Goal: Complete application form

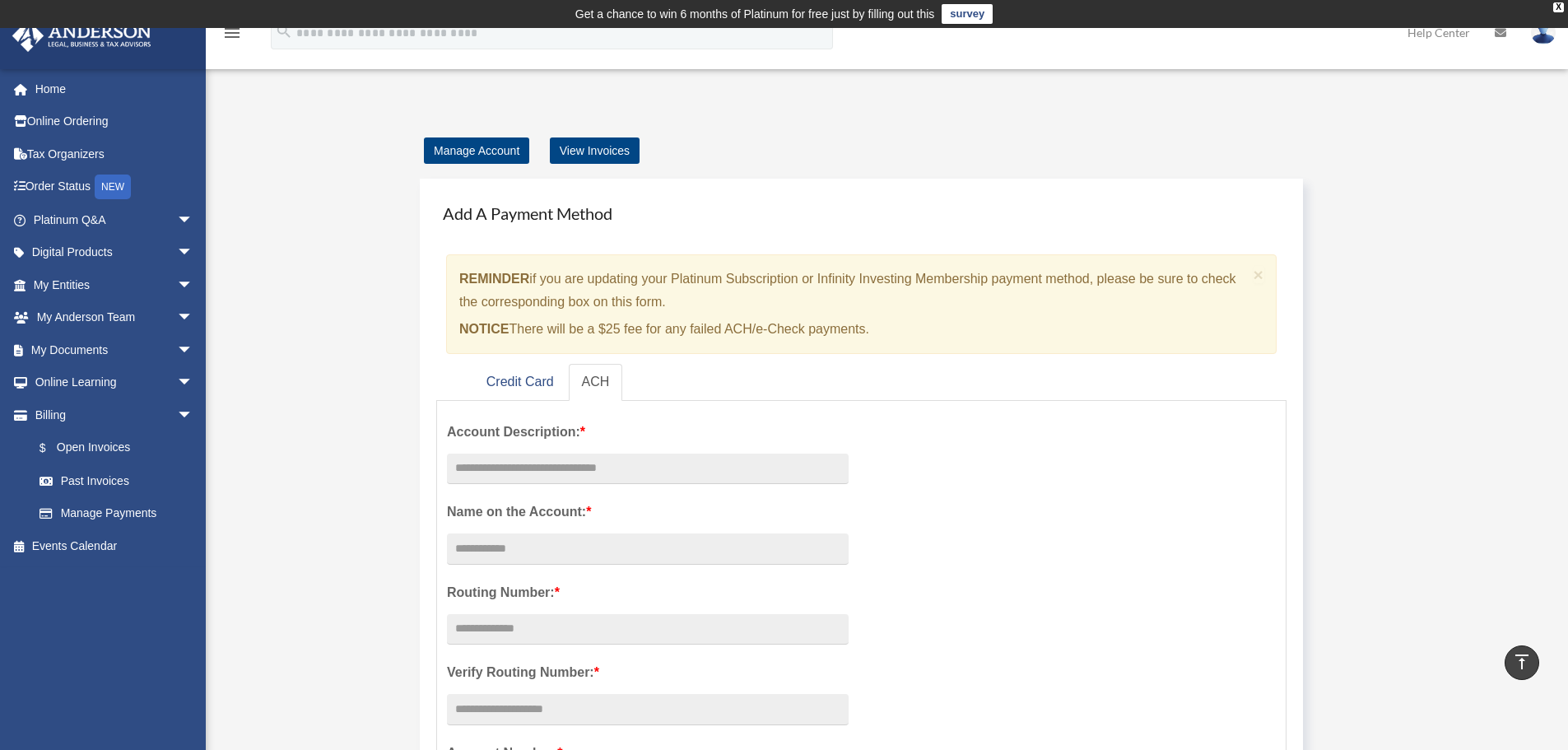
scroll to position [275, 0]
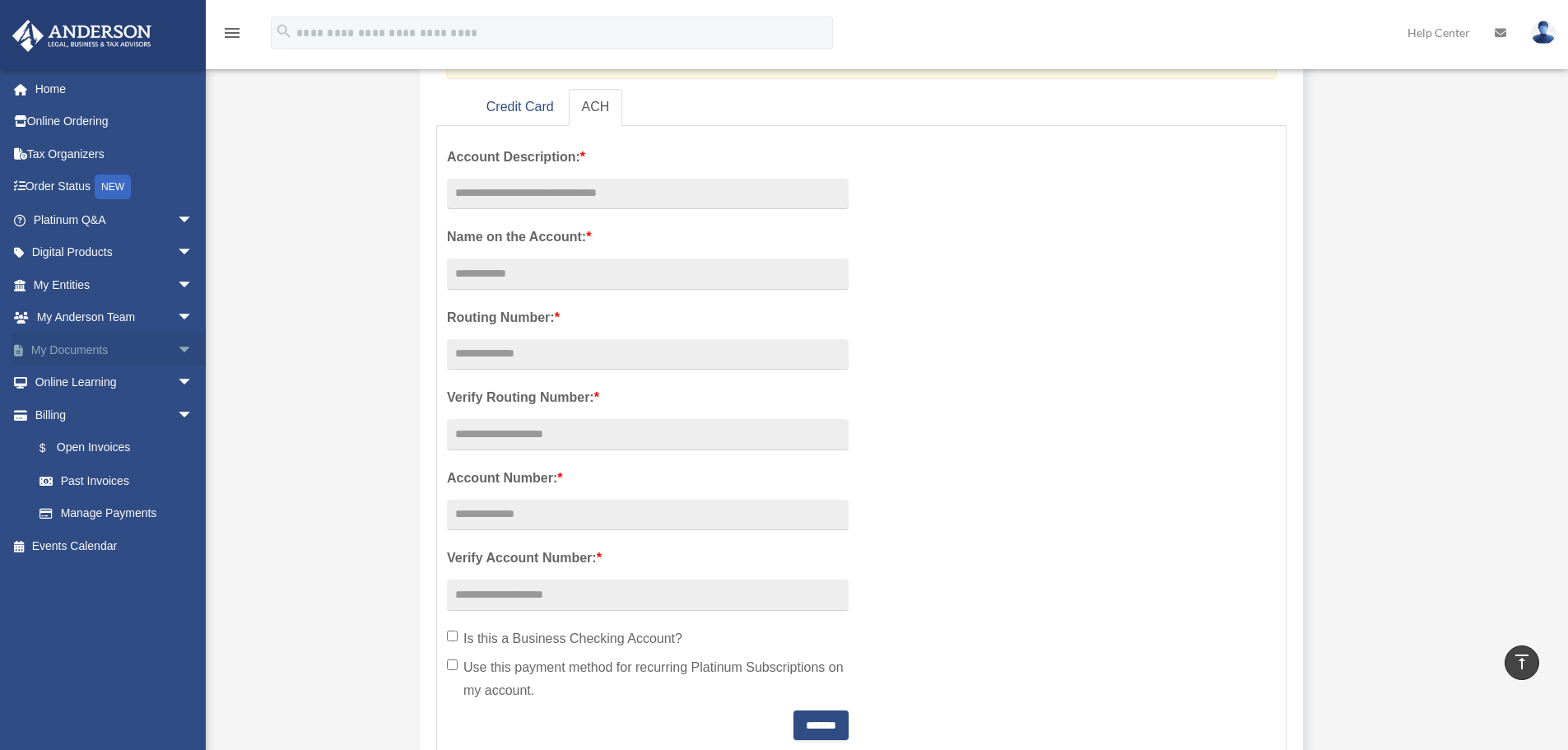
click at [177, 347] on span "arrow_drop_down" at bounding box center [193, 350] width 33 height 34
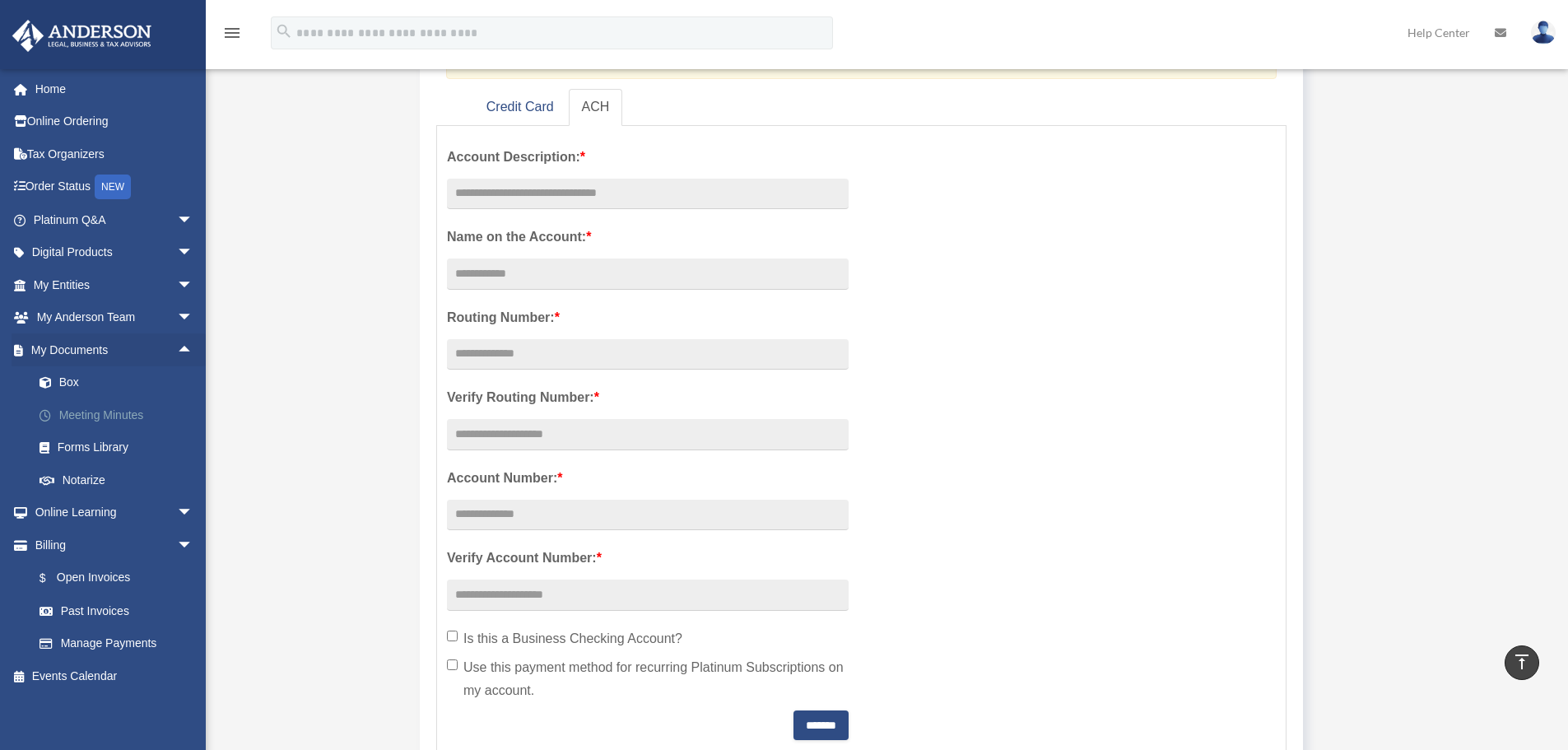
click at [105, 415] on link "Meeting Minutes" at bounding box center [120, 414] width 195 height 33
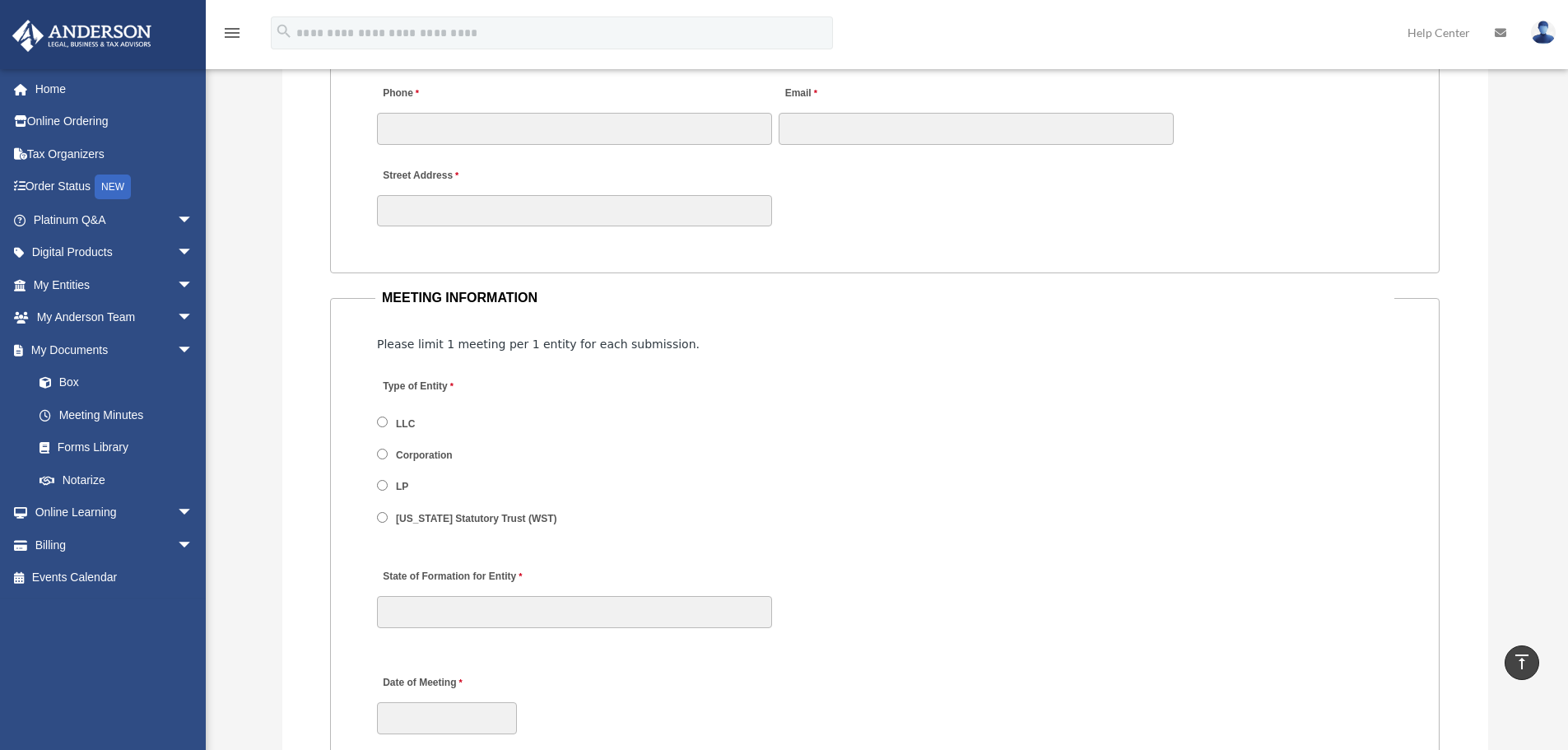
scroll to position [2002, 0]
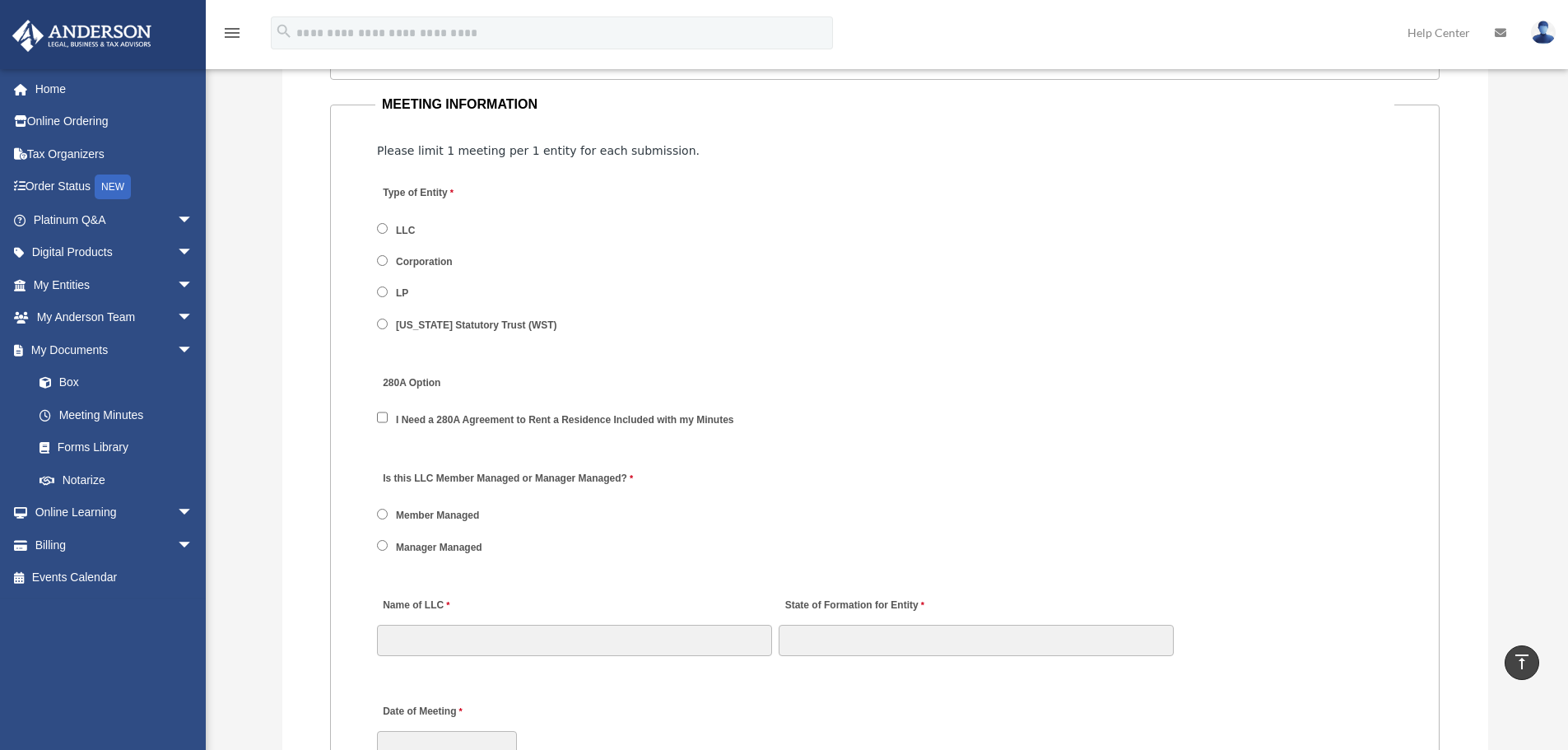
click at [376, 550] on div "Is this LLC Member Managed or Manager Managed? Member Managed Manager Managed" at bounding box center [884, 517] width 1019 height 117
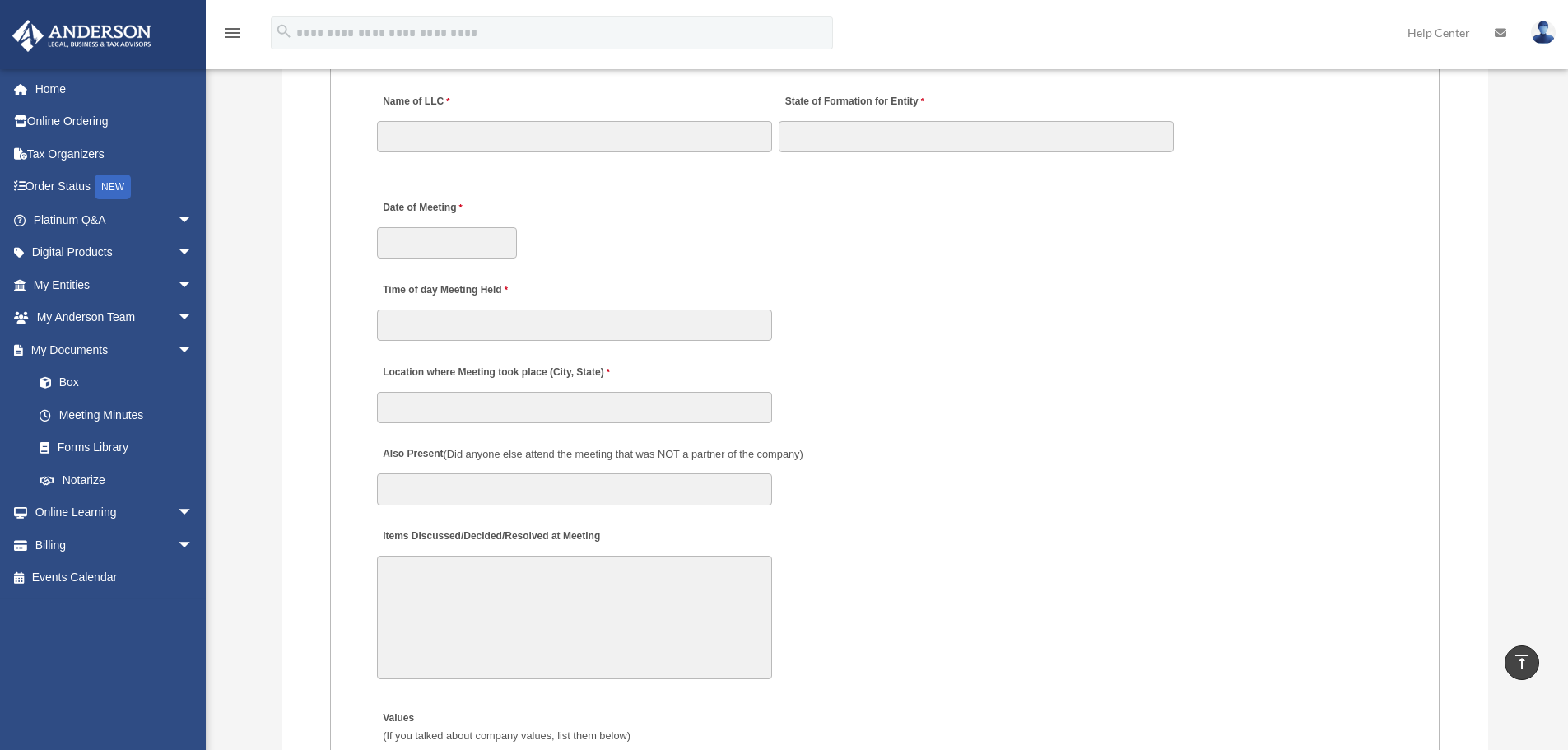
scroll to position [2743, 0]
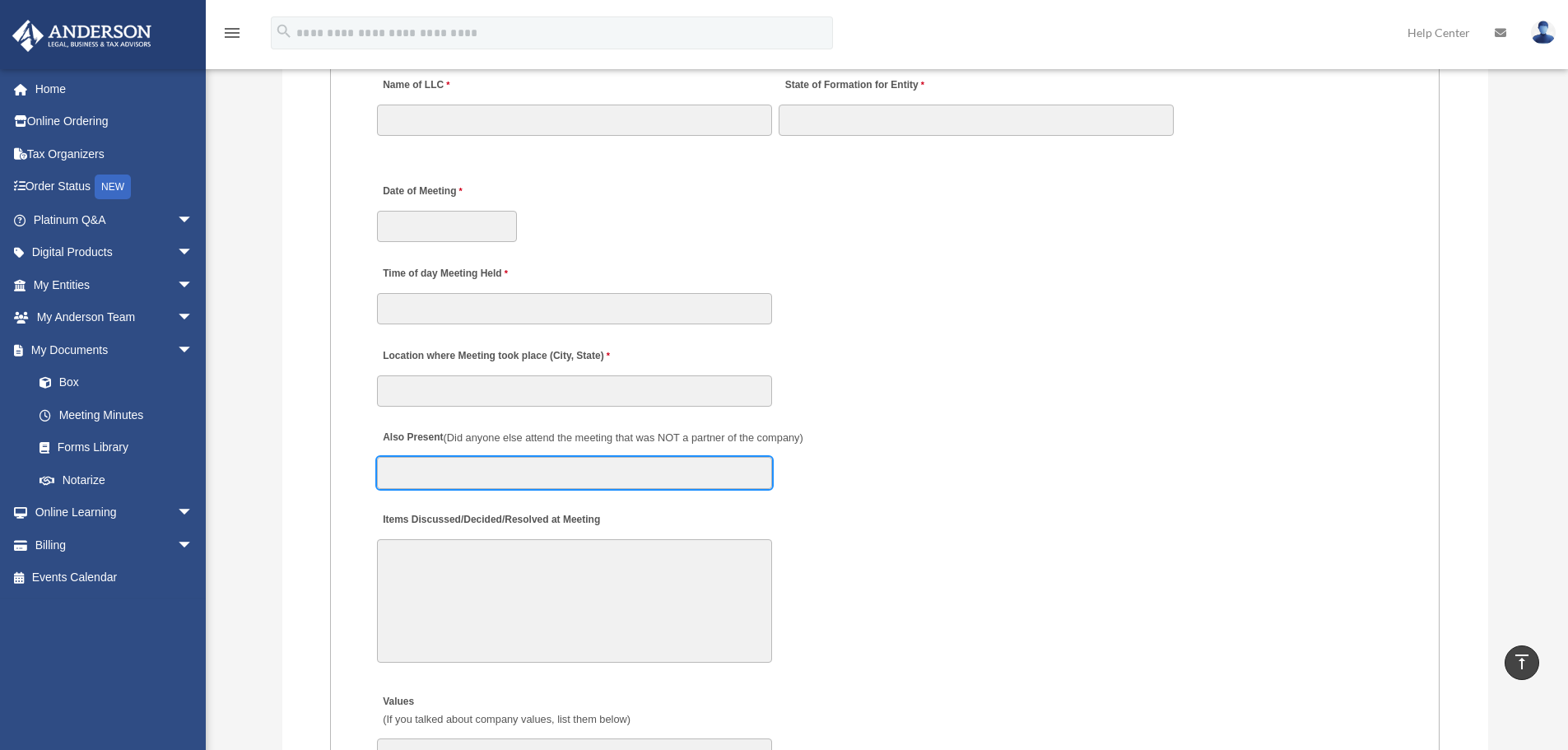
click at [404, 476] on input "Also Present (Did anyone else attend the meeting that was NOT a partner of the …" at bounding box center [575, 472] width 395 height 31
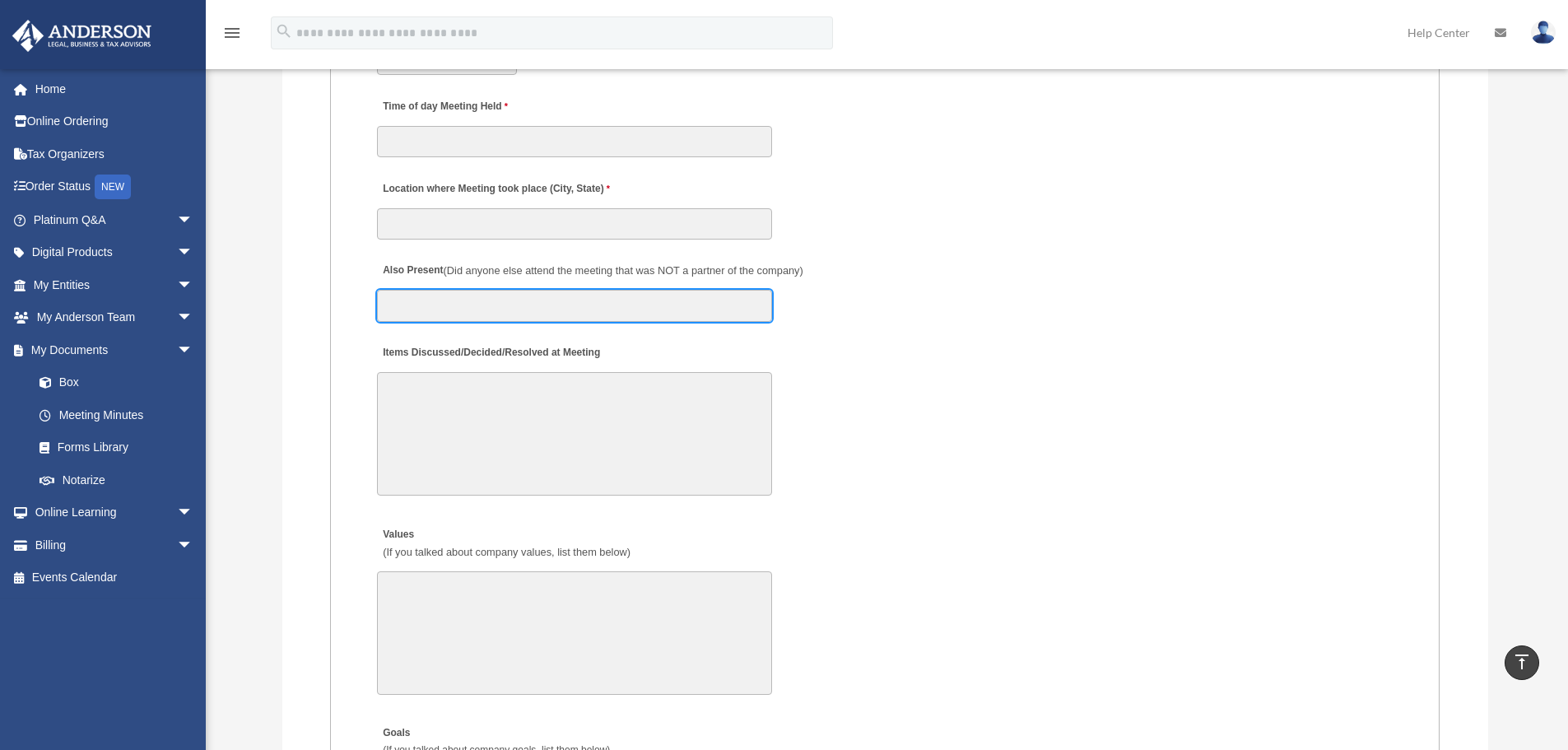
scroll to position [2990, 0]
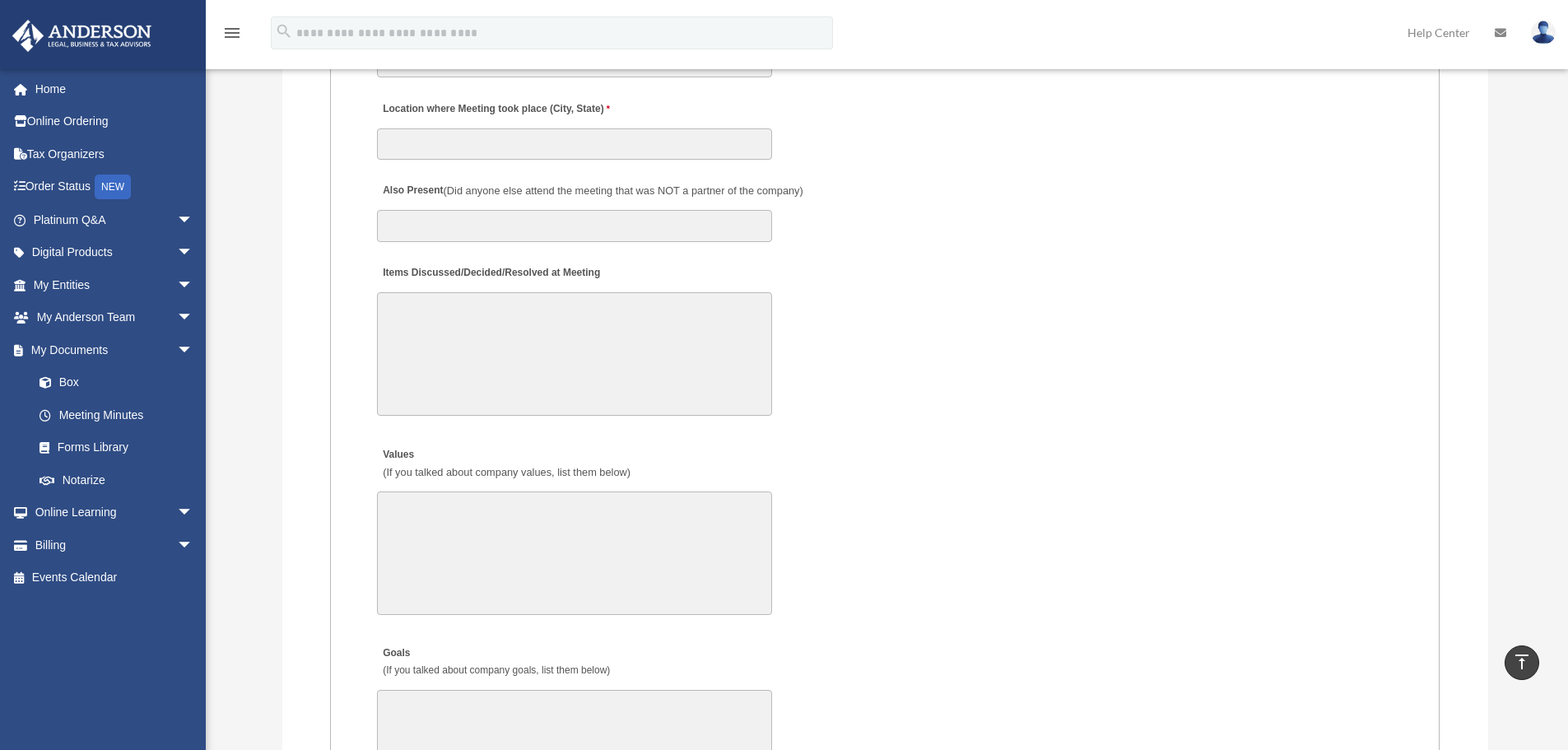
click at [462, 361] on textarea "Items Discussed/Decided/Resolved at Meeting" at bounding box center [575, 354] width 395 height 124
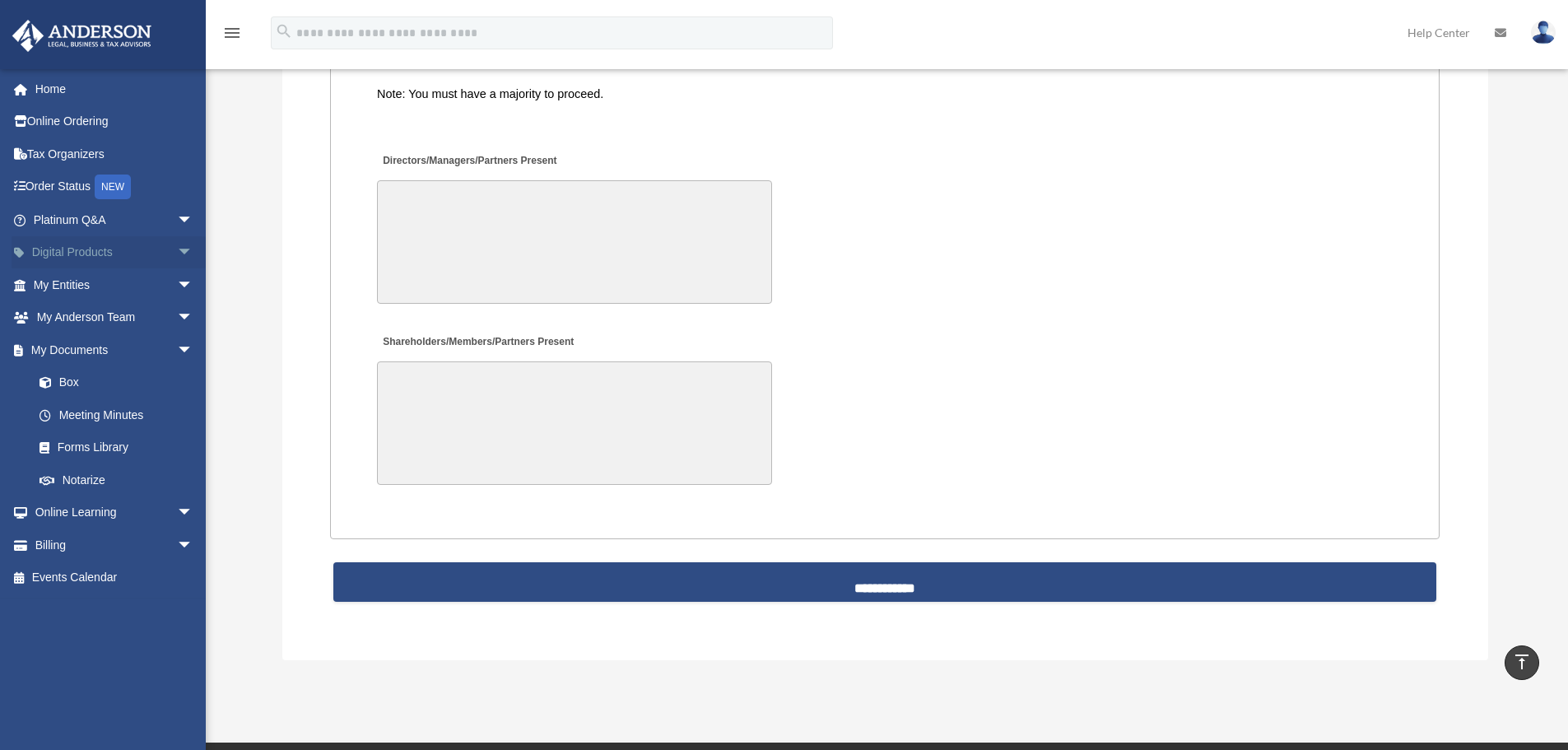
scroll to position [3813, 0]
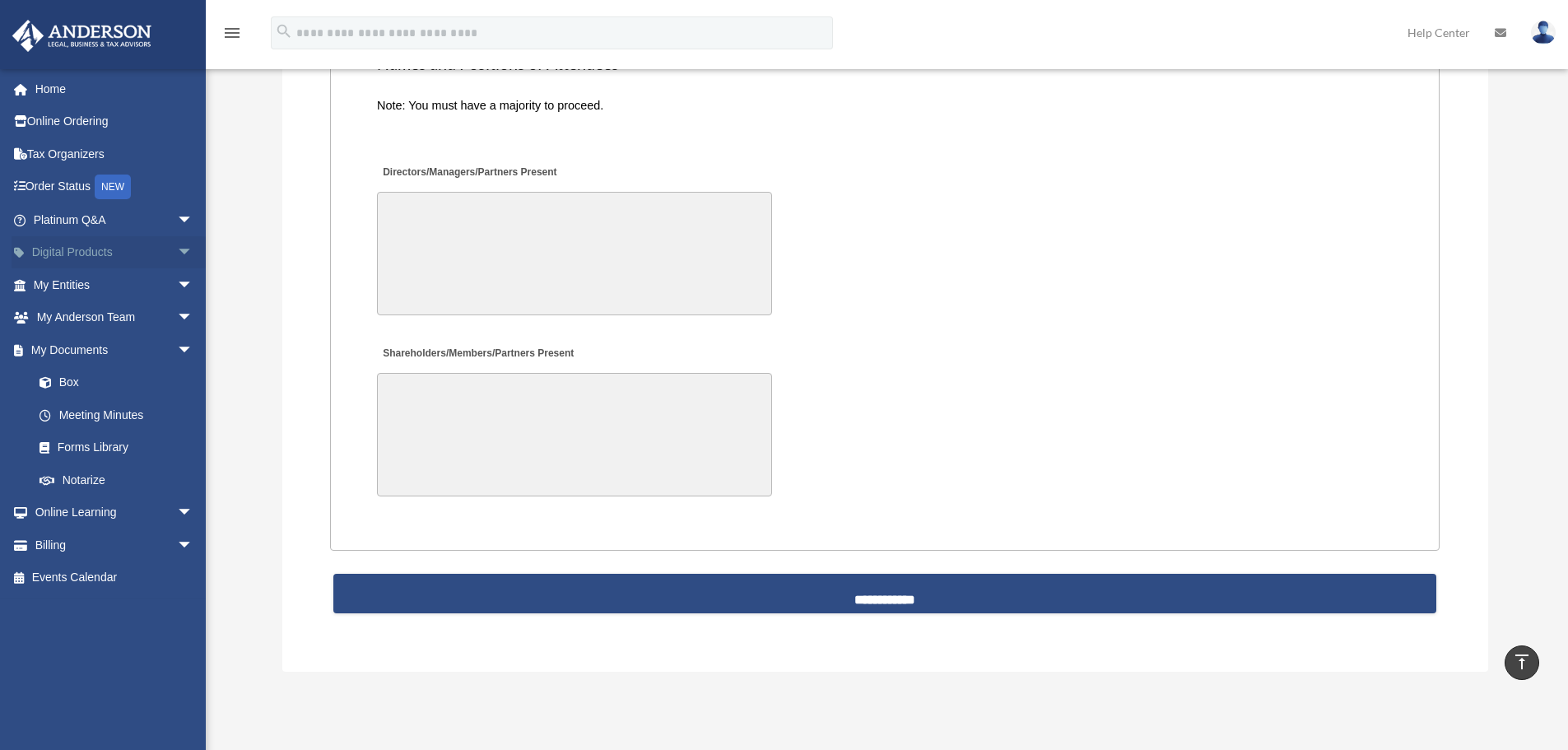
click at [177, 245] on span "arrow_drop_down" at bounding box center [193, 253] width 33 height 34
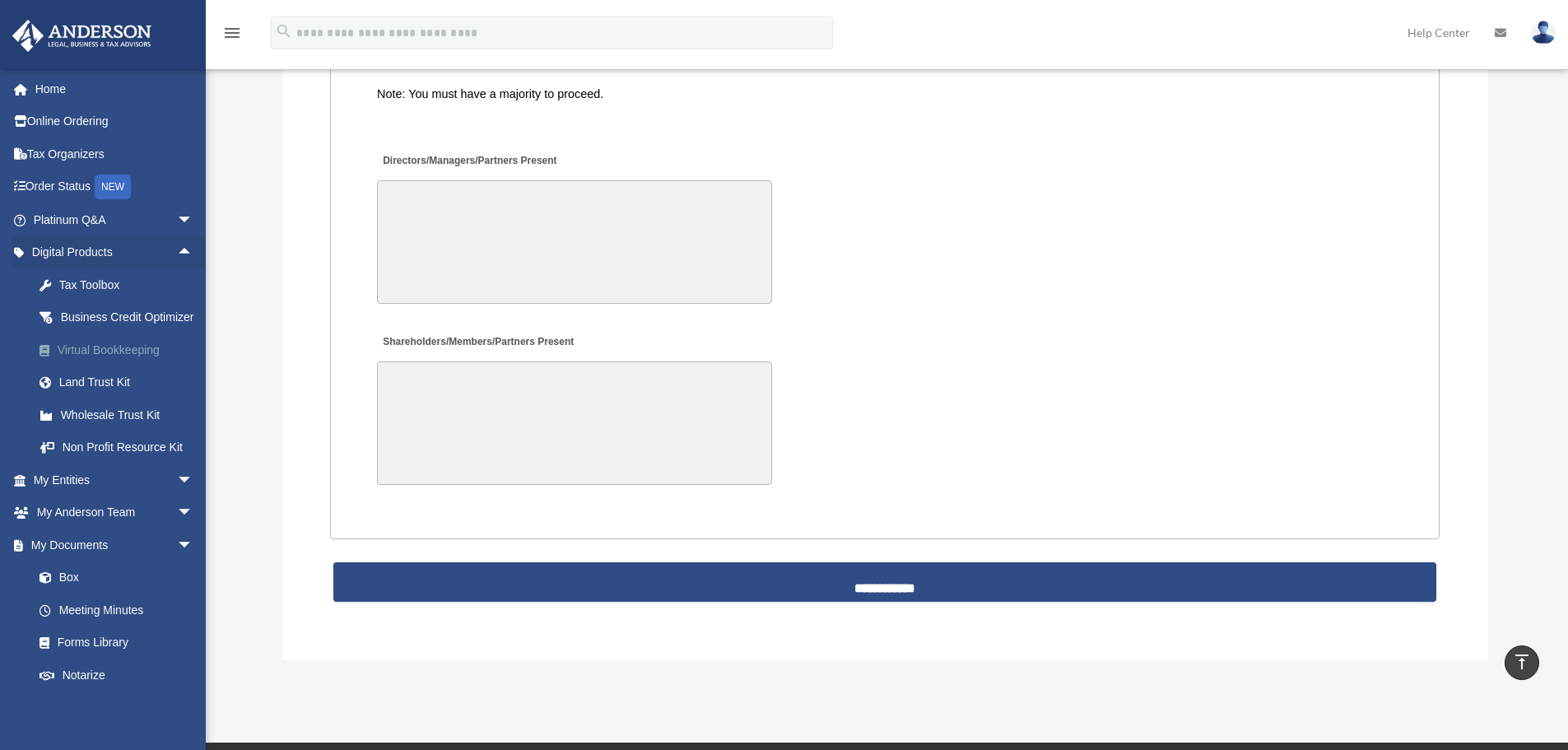
click at [104, 360] on div "Virtual Bookkeeping" at bounding box center [128, 350] width 140 height 21
click at [94, 360] on div "Virtual Bookkeeping" at bounding box center [128, 350] width 140 height 21
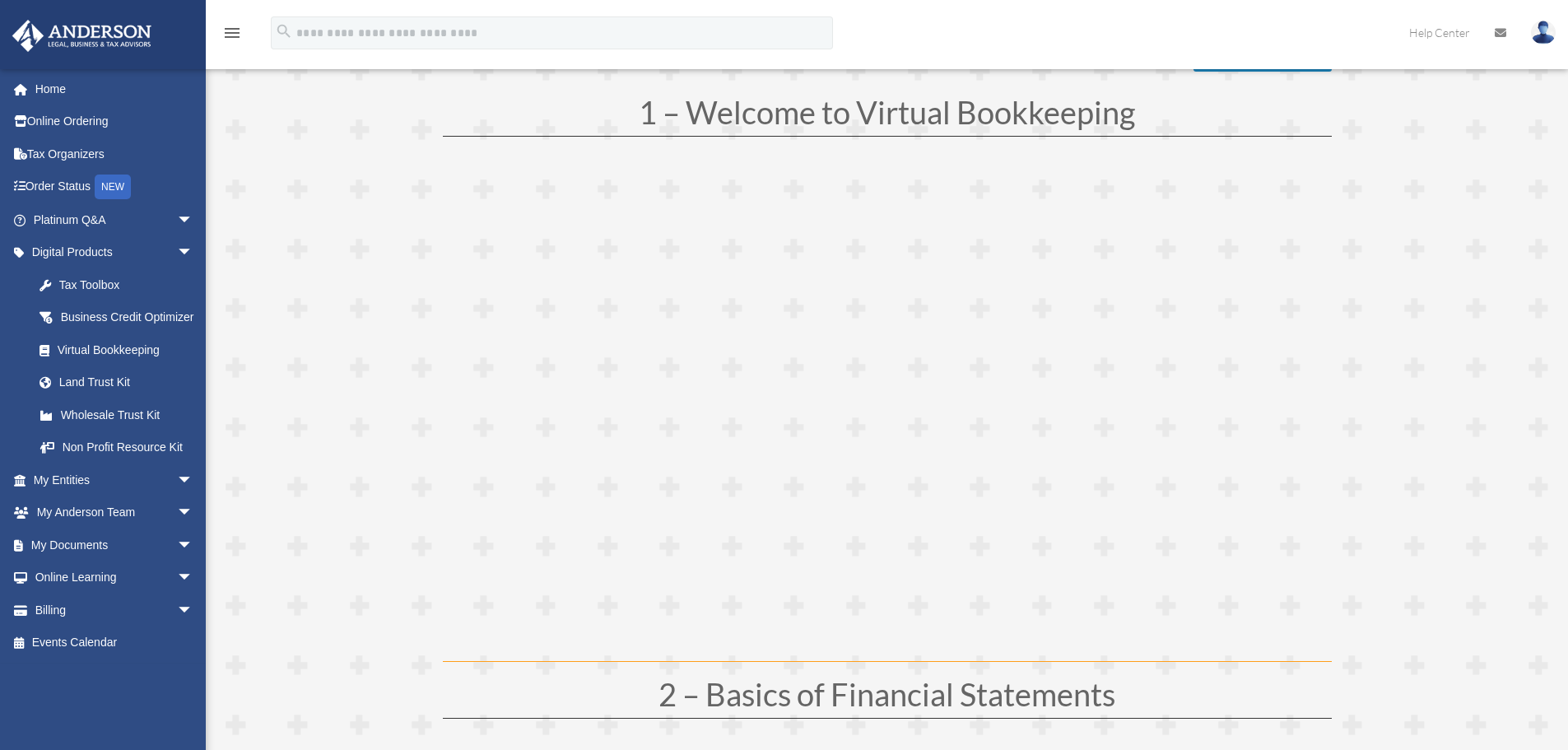
scroll to position [247, 0]
